Goal: Information Seeking & Learning: Learn about a topic

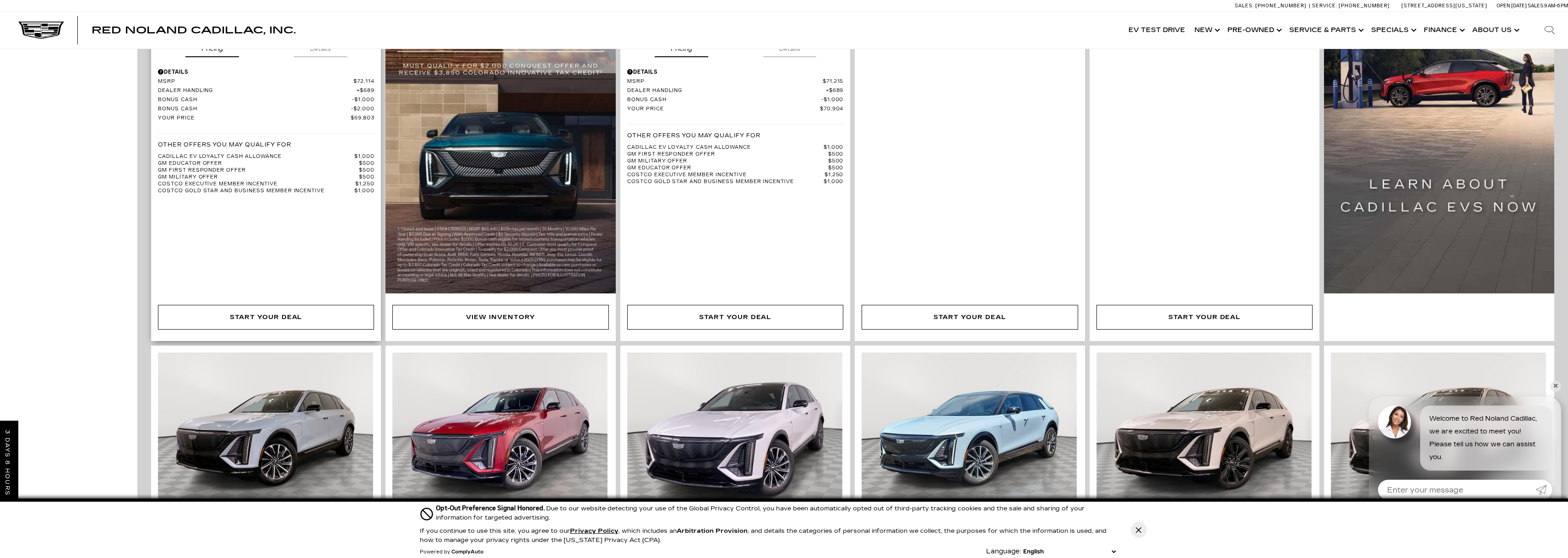
scroll to position [870, 0]
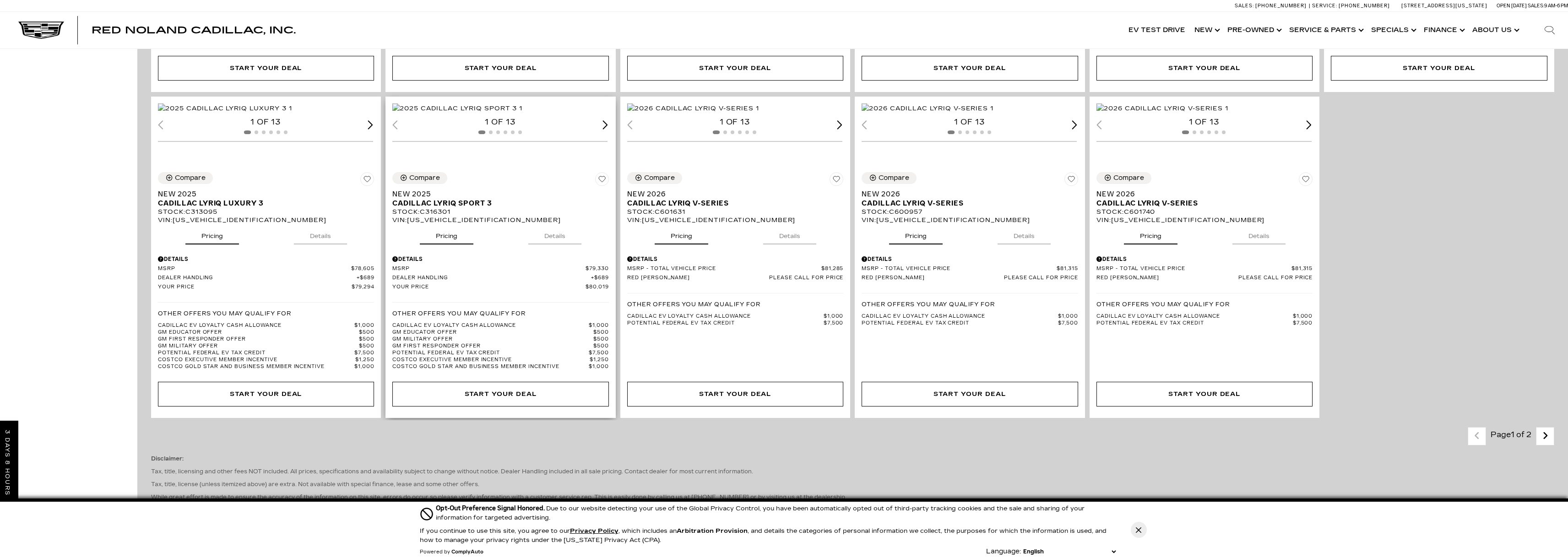
scroll to position [1877, 0]
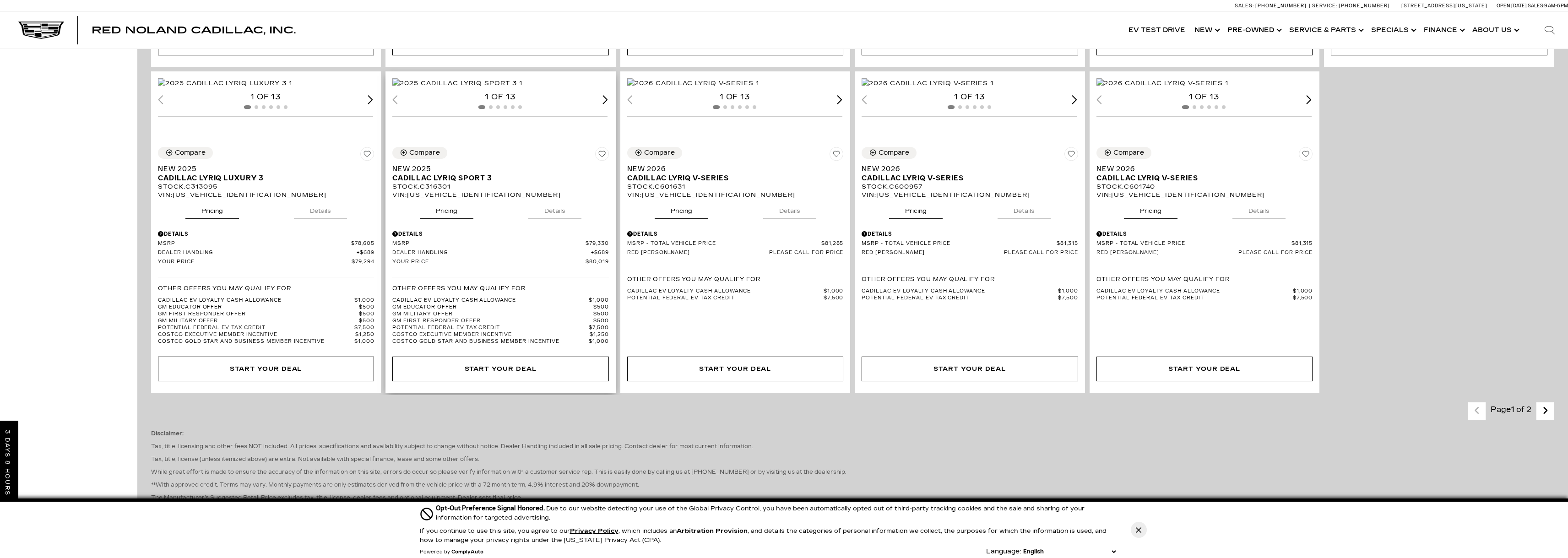
drag, startPoint x: 543, startPoint y: 301, endPoint x: 546, endPoint y: 307, distance: 6.7
click at [544, 219] on button "Details" at bounding box center [555, 209] width 53 height 20
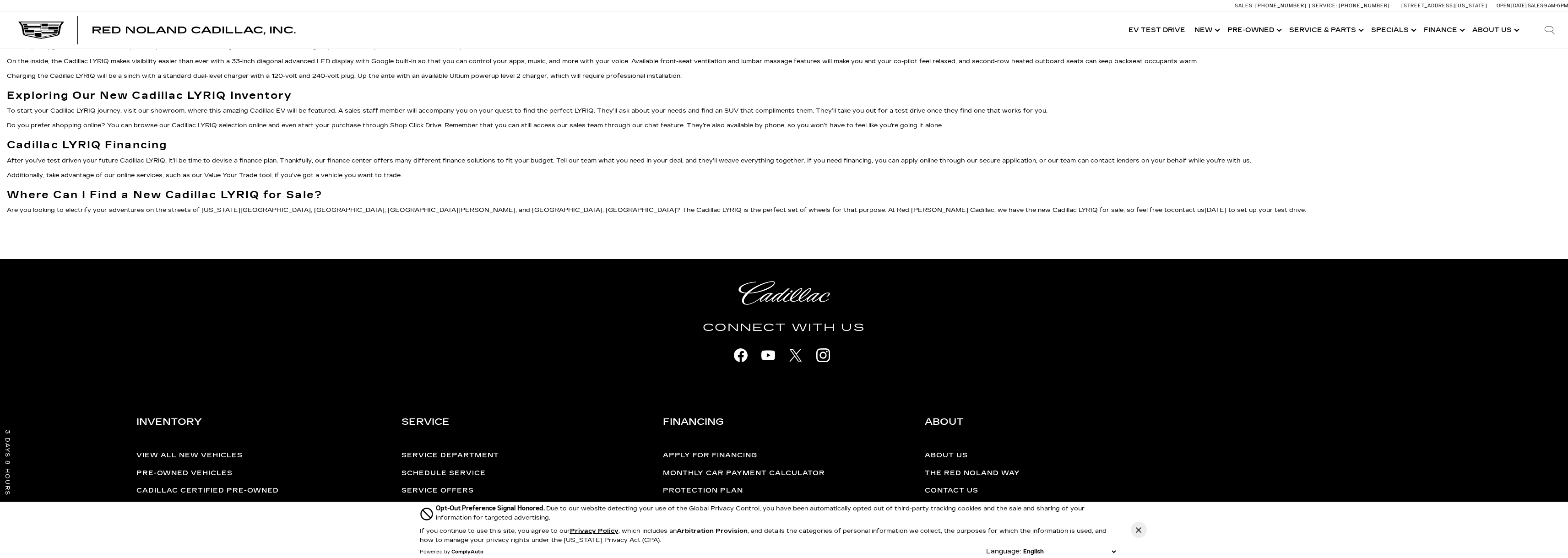
scroll to position [2667, 0]
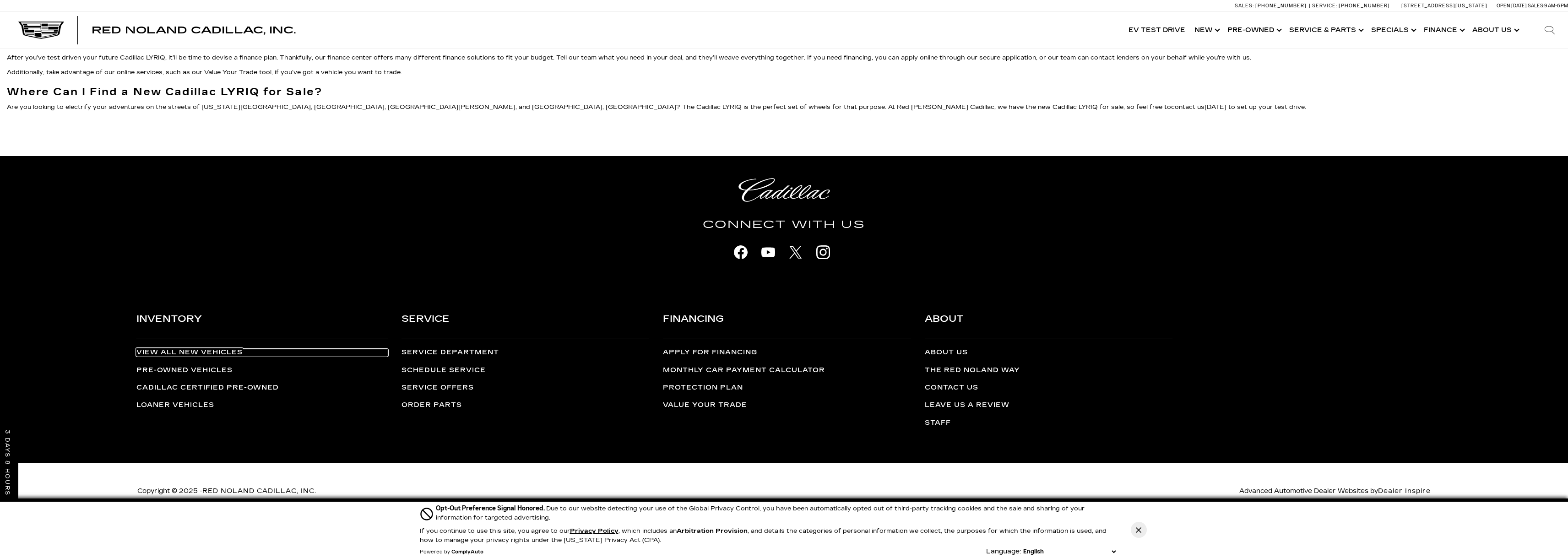
click at [172, 352] on link "View All New Vehicles" at bounding box center [262, 352] width 251 height 7
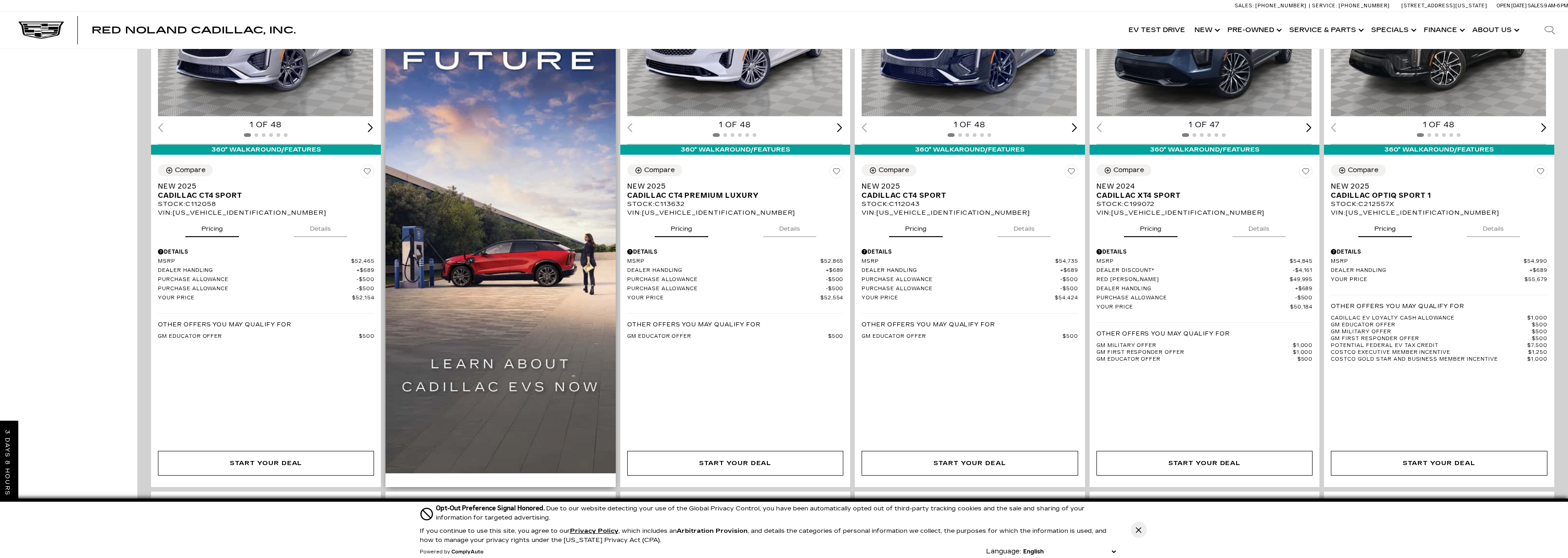
scroll to position [1053, 0]
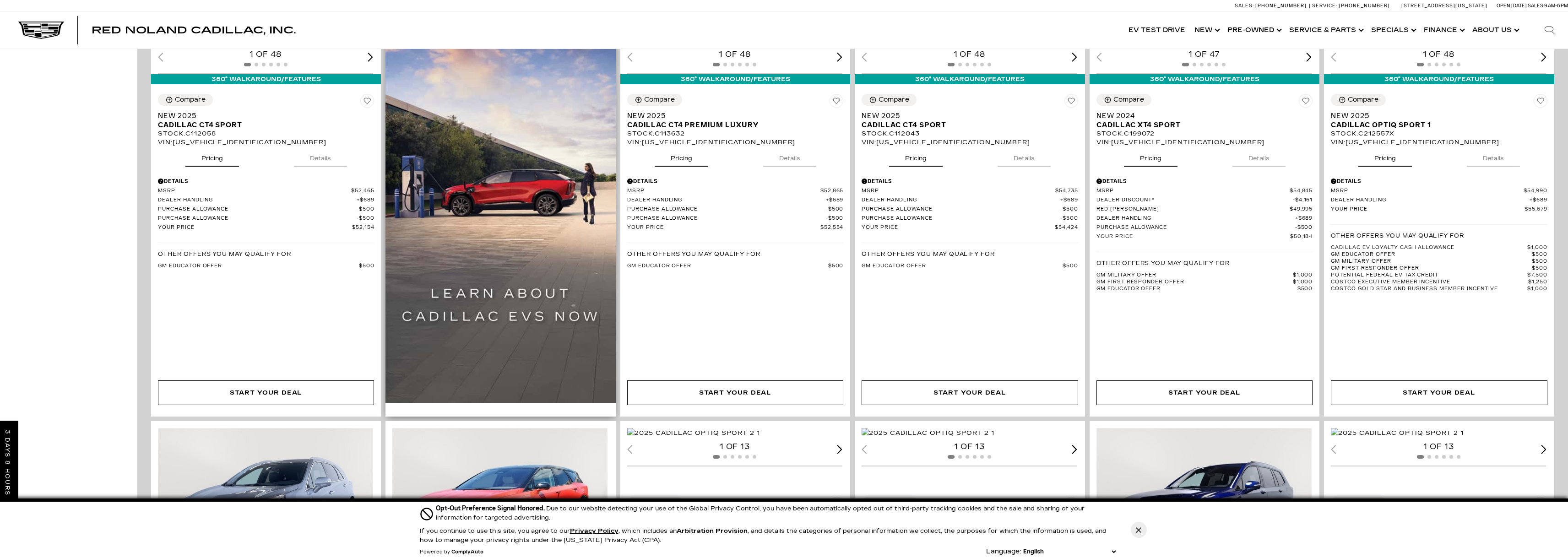
click at [532, 223] on img at bounding box center [500, 139] width 230 height 525
click at [502, 317] on img at bounding box center [500, 139] width 230 height 525
click at [522, 279] on img at bounding box center [500, 139] width 230 height 525
click at [500, 309] on img at bounding box center [500, 139] width 230 height 525
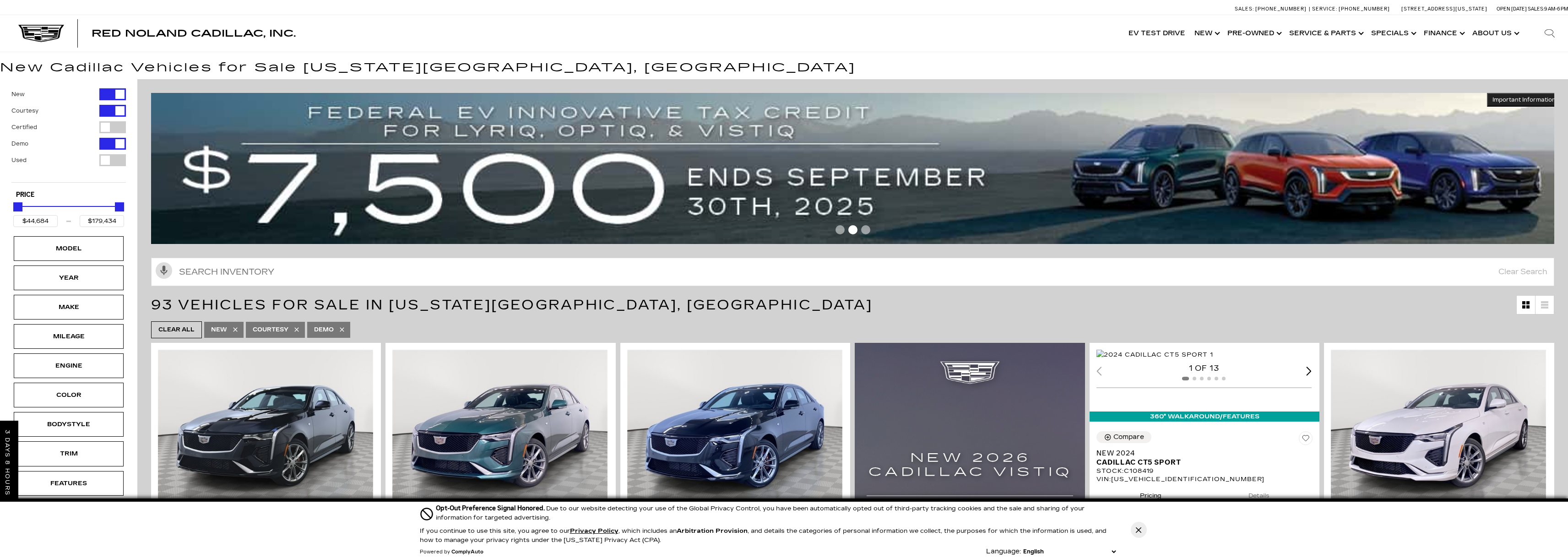
scroll to position [0, 0]
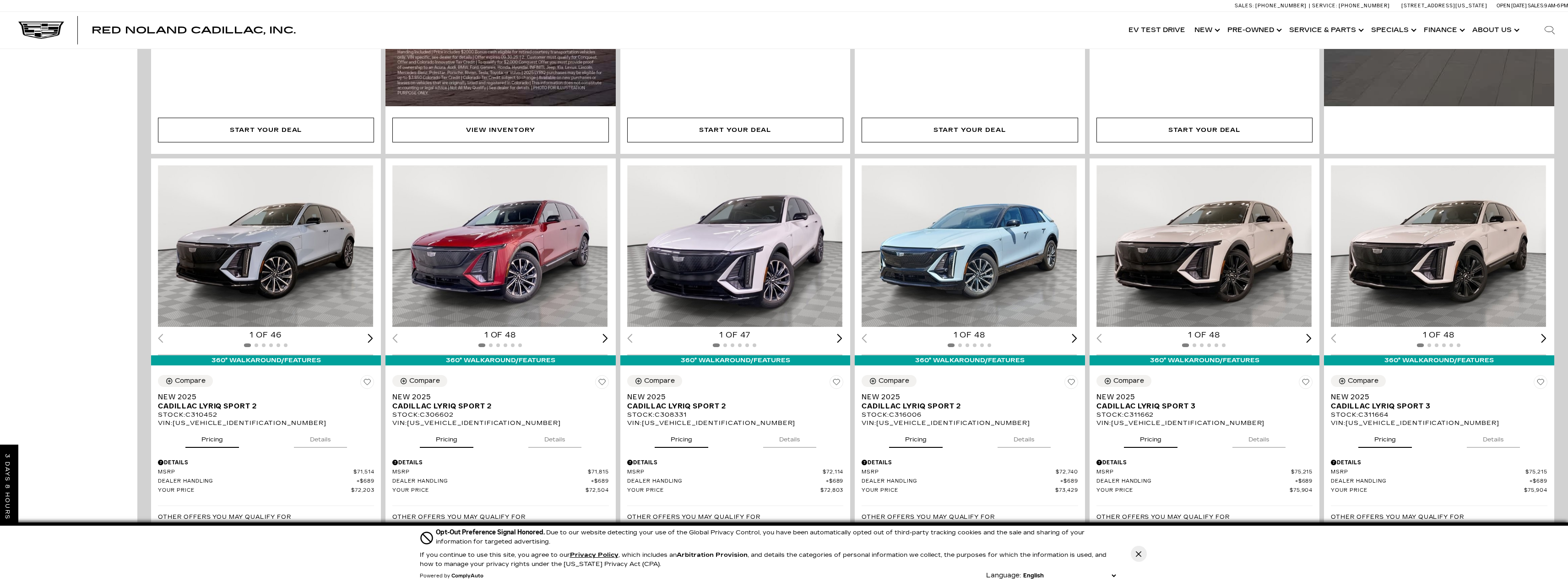
scroll to position [1316, 0]
